Goal: Transaction & Acquisition: Book appointment/travel/reservation

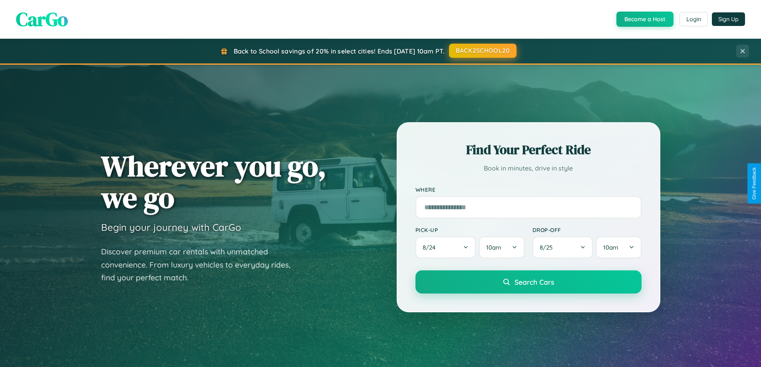
click at [482, 51] on button "BACK2SCHOOL20" at bounding box center [483, 51] width 68 height 14
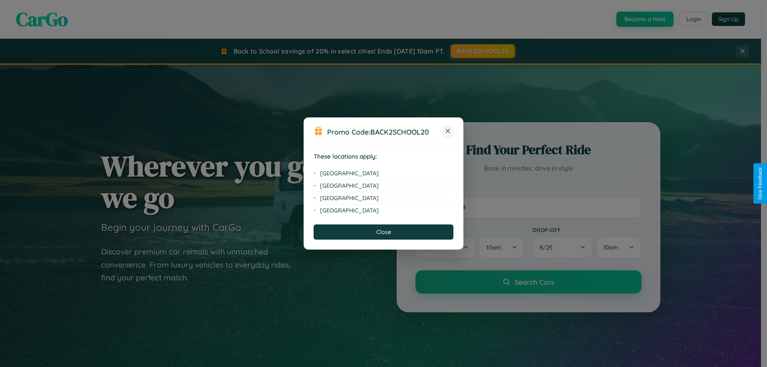
click at [448, 132] on icon at bounding box center [448, 131] width 4 height 4
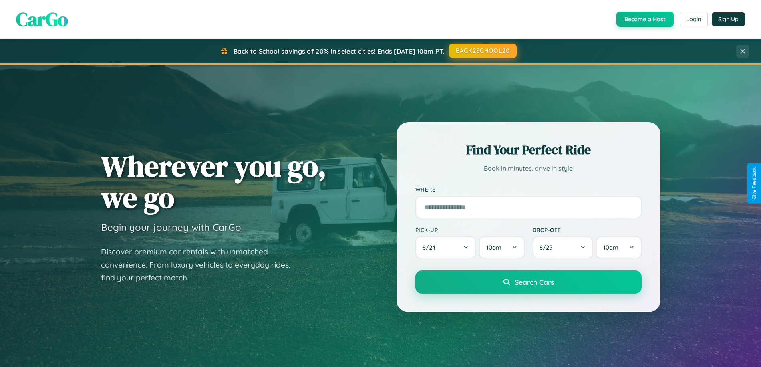
click at [482, 51] on button "BACK2SCHOOL20" at bounding box center [483, 51] width 68 height 14
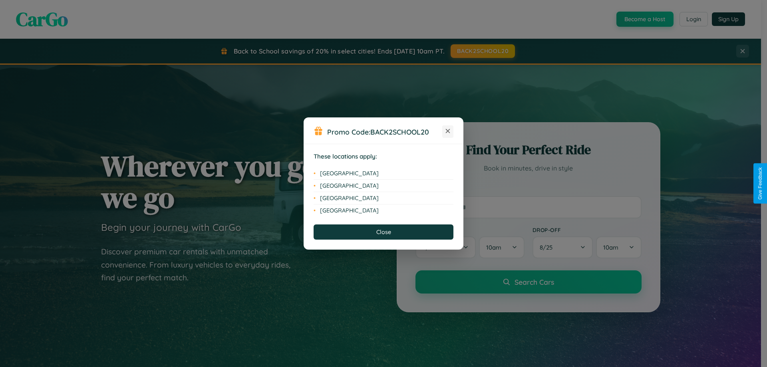
click at [448, 132] on icon at bounding box center [448, 131] width 4 height 4
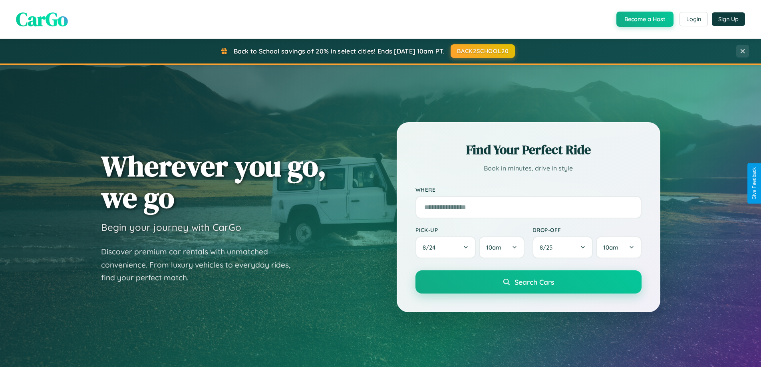
scroll to position [24, 0]
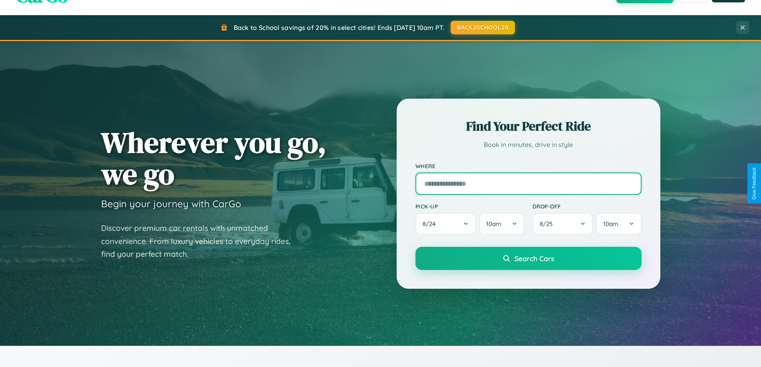
click at [528, 183] on input "text" at bounding box center [529, 184] width 226 height 22
type input "**********"
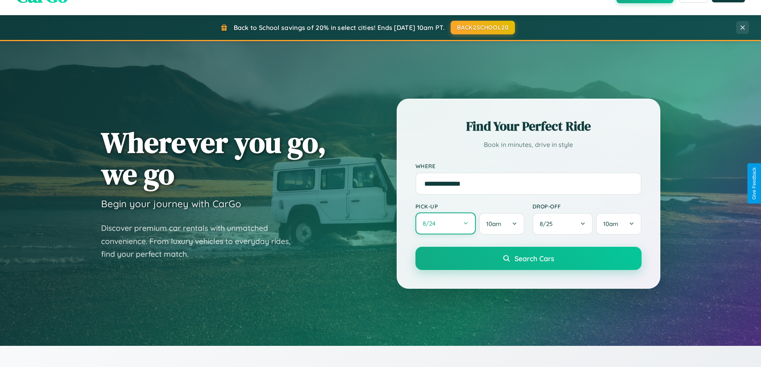
click at [446, 224] on button "8 / 24" at bounding box center [446, 224] width 61 height 22
select select "*"
select select "****"
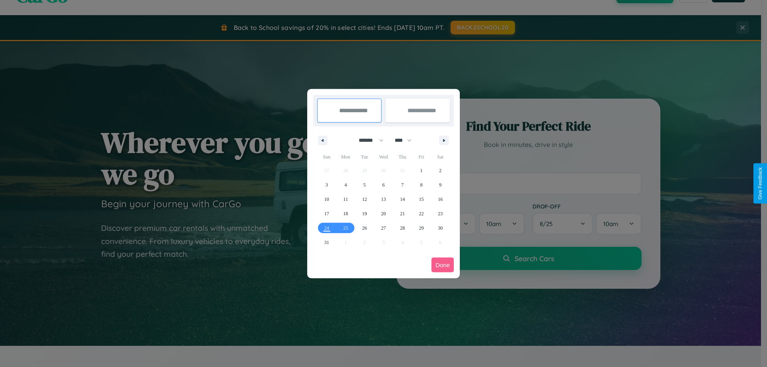
drag, startPoint x: 368, startPoint y: 140, endPoint x: 384, endPoint y: 160, distance: 25.6
click at [368, 140] on select "******* ******** ***** ***** *** **** **** ****** ********* ******* ******** **…" at bounding box center [370, 140] width 34 height 13
select select "*"
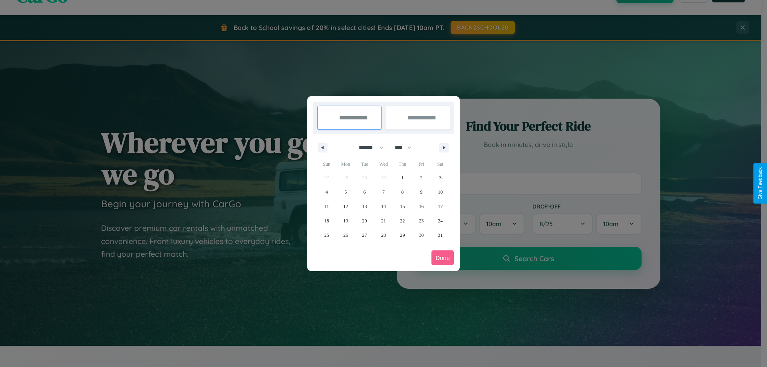
drag, startPoint x: 407, startPoint y: 147, endPoint x: 384, endPoint y: 160, distance: 26.5
click at [407, 147] on select "**** **** **** **** **** **** **** **** **** **** **** **** **** **** **** ****…" at bounding box center [403, 147] width 24 height 13
select select "****"
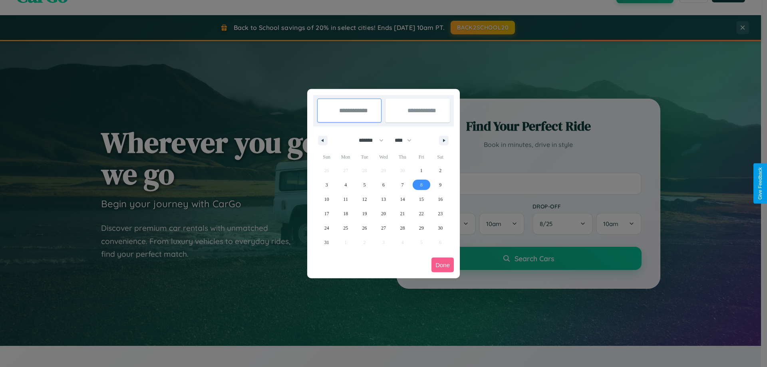
click at [421, 185] on span "8" at bounding box center [421, 185] width 2 height 14
type input "**********"
click at [327, 213] on span "17" at bounding box center [327, 214] width 5 height 14
type input "**********"
click at [443, 265] on button "Done" at bounding box center [443, 265] width 22 height 15
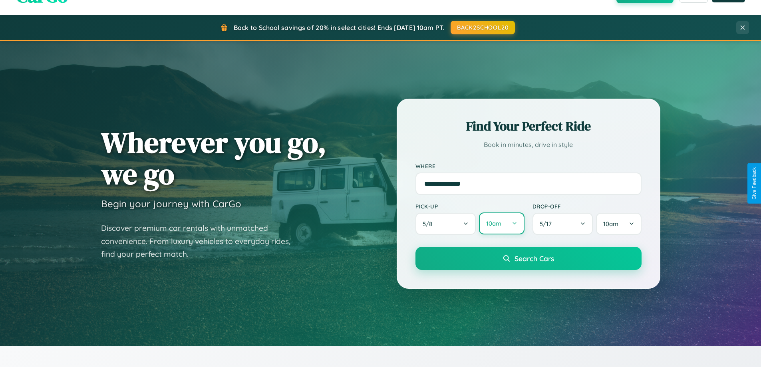
click at [502, 224] on button "10am" at bounding box center [501, 224] width 45 height 22
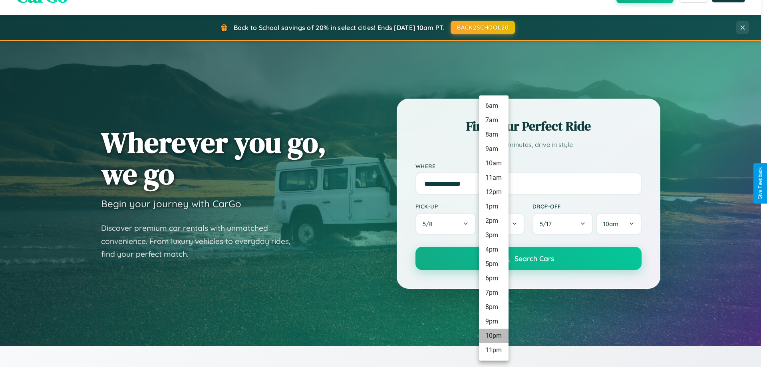
click at [494, 336] on li "10pm" at bounding box center [494, 336] width 30 height 14
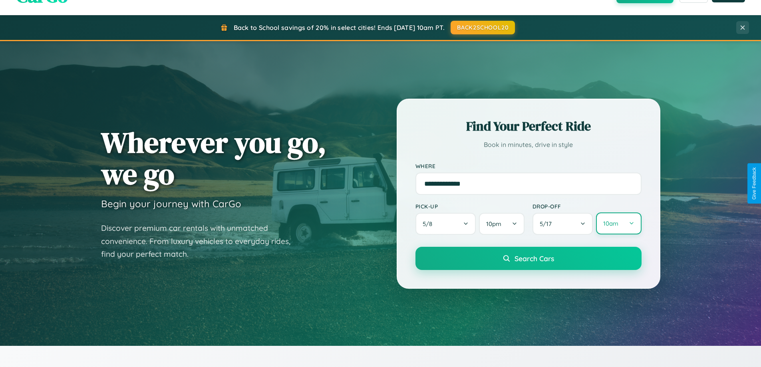
click at [619, 224] on button "10am" at bounding box center [618, 224] width 45 height 22
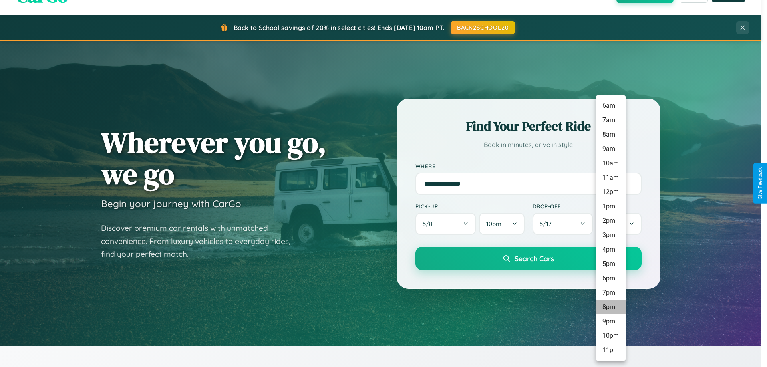
click at [611, 307] on li "8pm" at bounding box center [611, 307] width 30 height 14
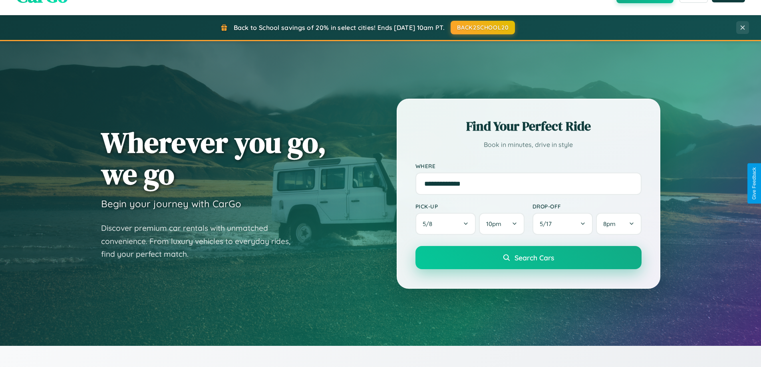
click at [528, 259] on span "Search Cars" at bounding box center [535, 257] width 40 height 9
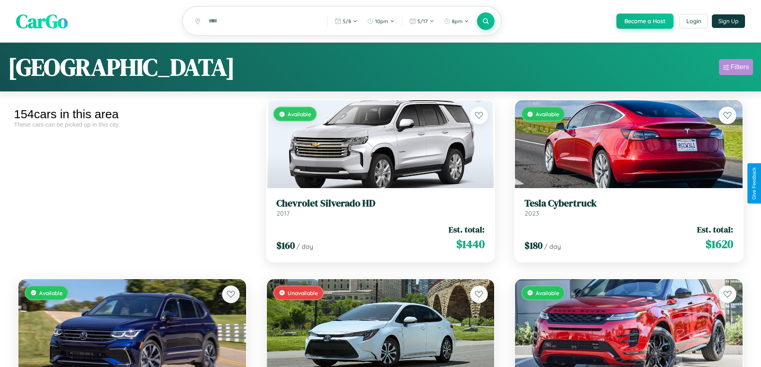
click at [736, 68] on div "Filters" at bounding box center [740, 67] width 18 height 8
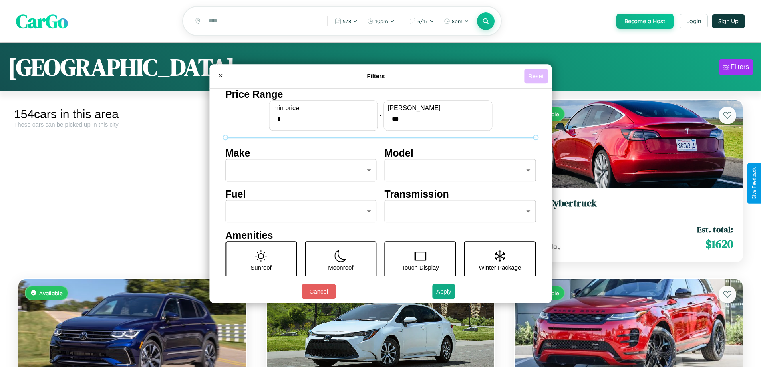
click at [537, 76] on button "Reset" at bounding box center [536, 76] width 24 height 15
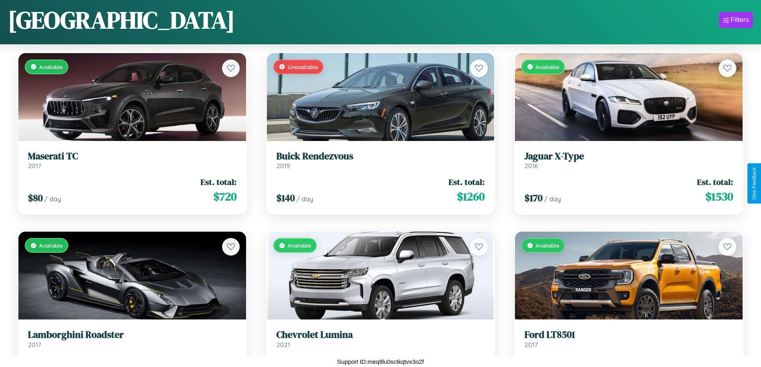
scroll to position [1186, 0]
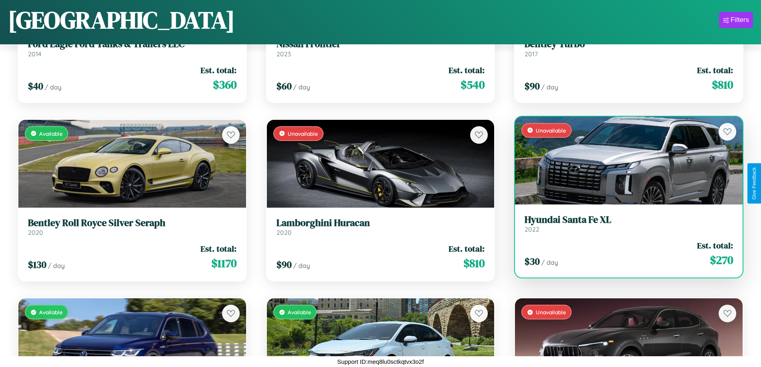
click at [624, 225] on link "Hyundai Santa Fe XL 2022" at bounding box center [629, 224] width 209 height 20
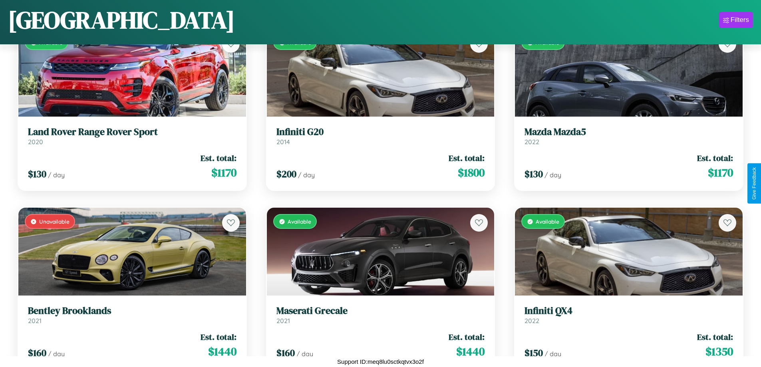
scroll to position [3334, 0]
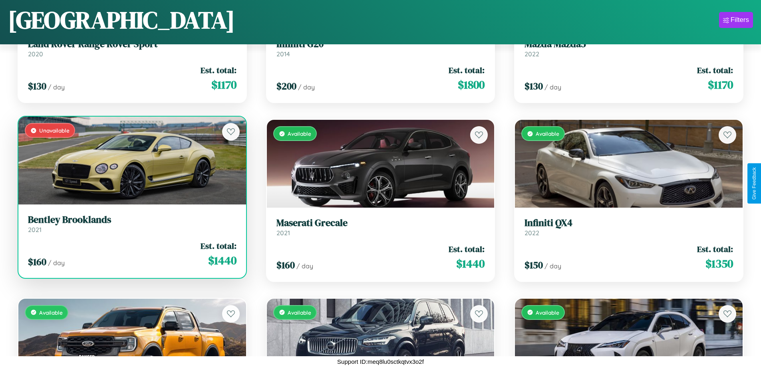
click at [131, 226] on link "Bentley Brooklands 2021" at bounding box center [132, 224] width 209 height 20
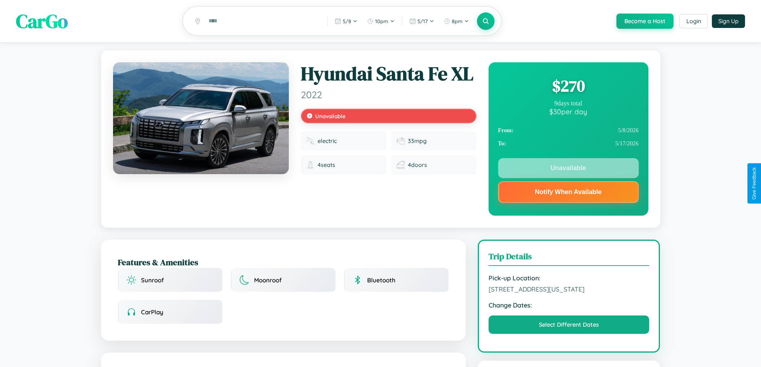
click at [568, 87] on div "$ 270" at bounding box center [568, 86] width 141 height 22
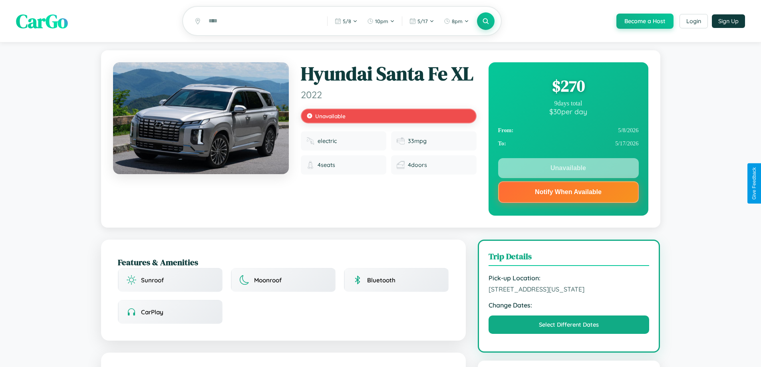
click at [568, 87] on div "$ 270" at bounding box center [568, 86] width 141 height 22
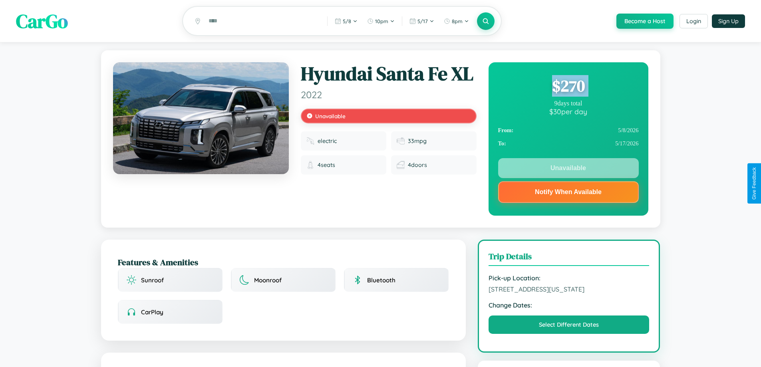
click at [568, 87] on div "$ 270" at bounding box center [568, 86] width 141 height 22
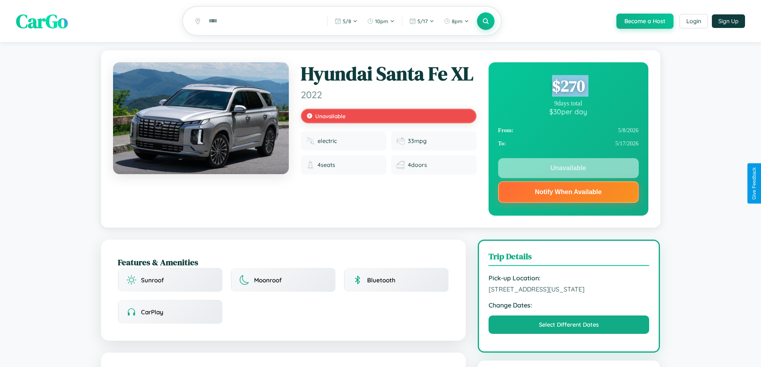
click at [568, 87] on div "$ 270" at bounding box center [568, 86] width 141 height 22
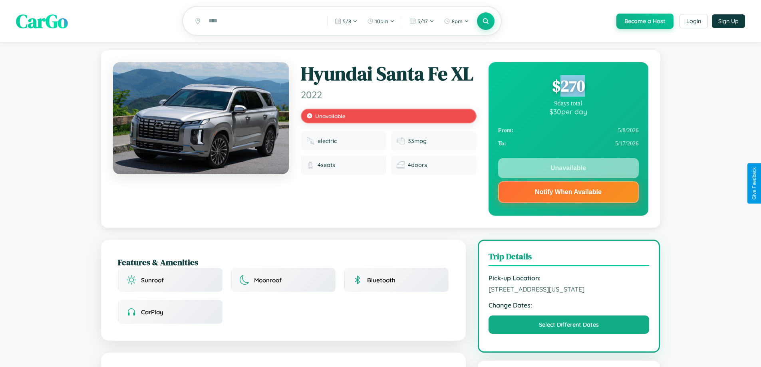
click at [568, 87] on div "$ 270" at bounding box center [568, 86] width 141 height 22
